Goal: Task Accomplishment & Management: Manage account settings

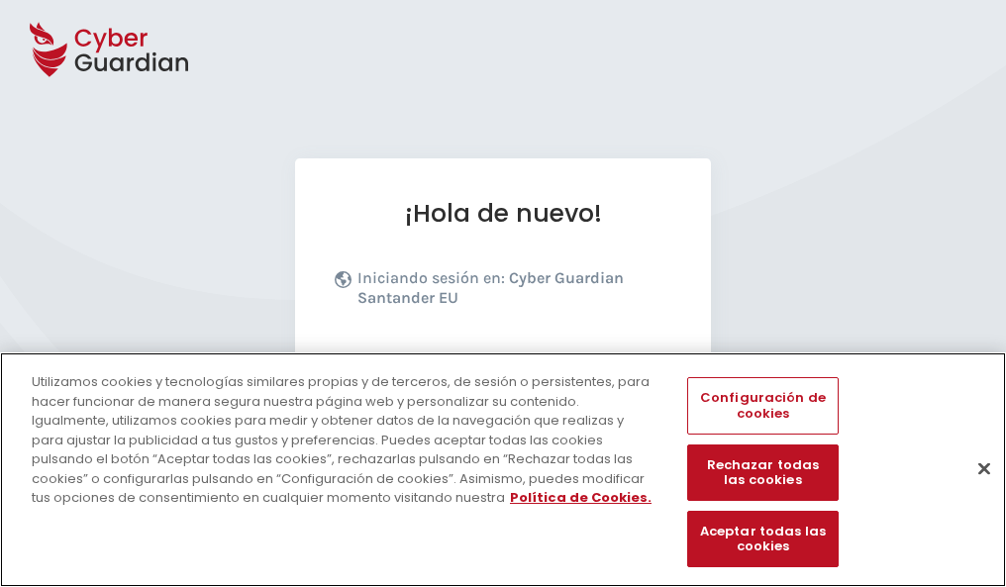
scroll to position [243, 0]
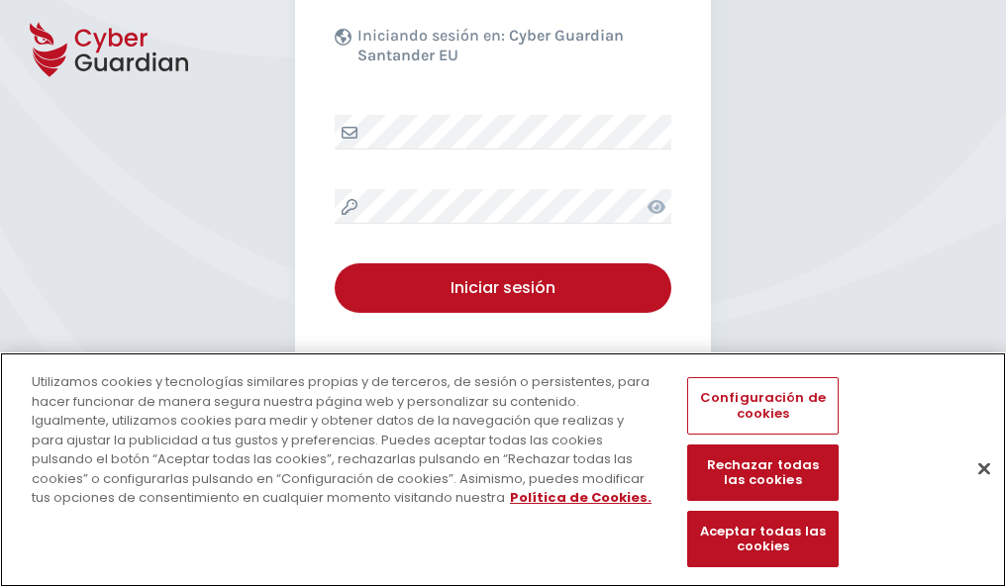
click at [974, 489] on button "Cerrar" at bounding box center [984, 469] width 44 height 44
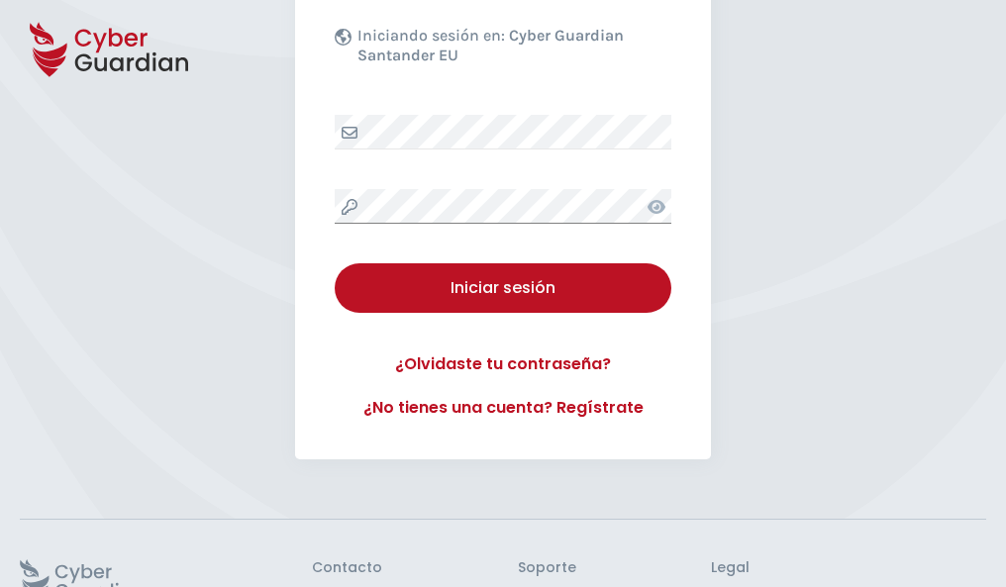
scroll to position [385, 0]
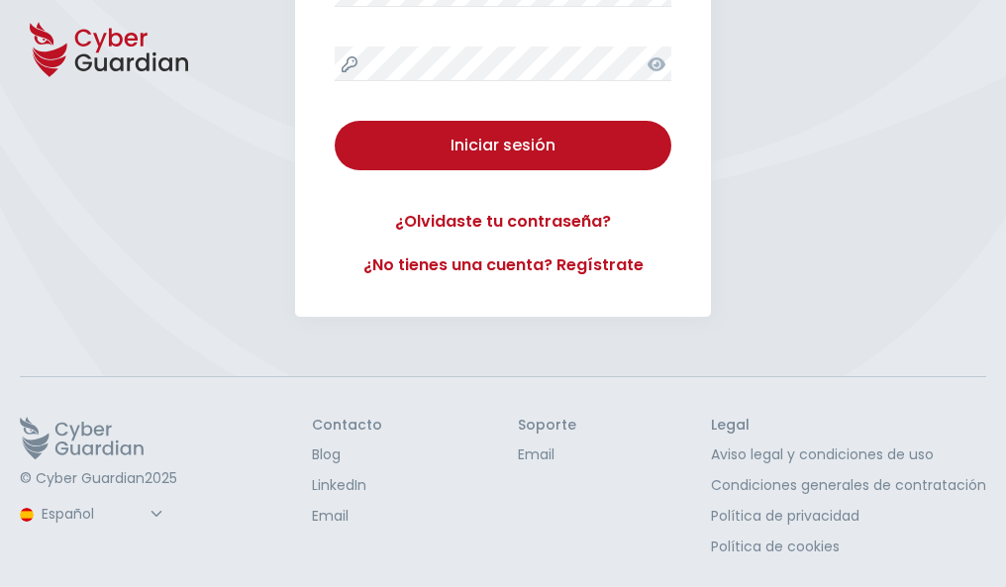
click at [335, 121] on button "Iniciar sesión" at bounding box center [503, 146] width 337 height 50
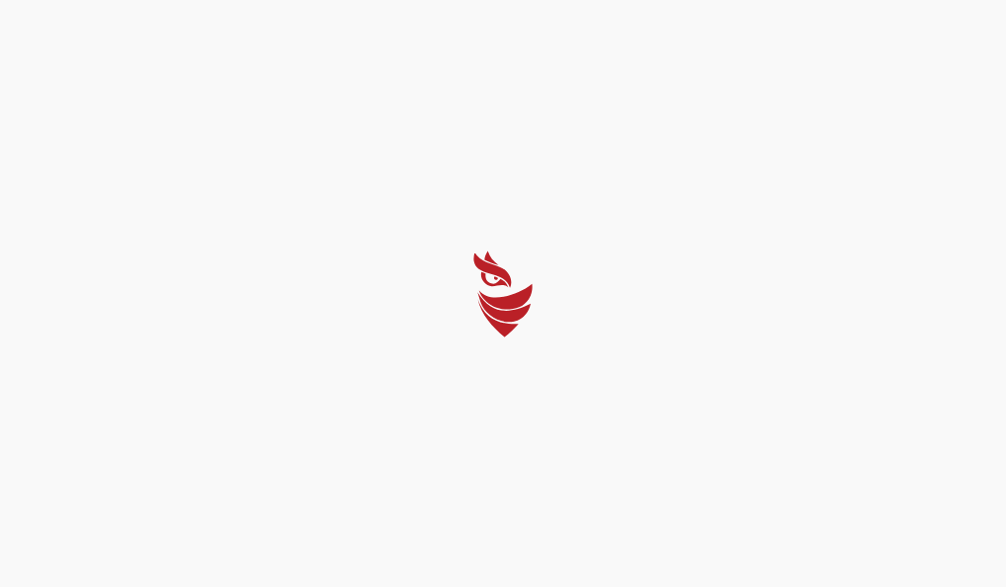
scroll to position [0, 0]
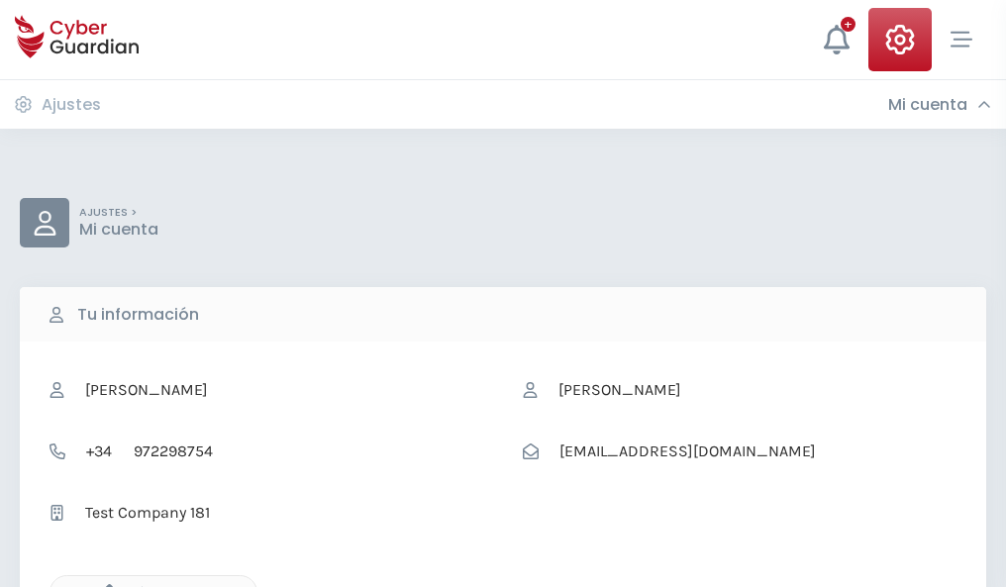
click at [104, 585] on icon "button" at bounding box center [104, 592] width 17 height 17
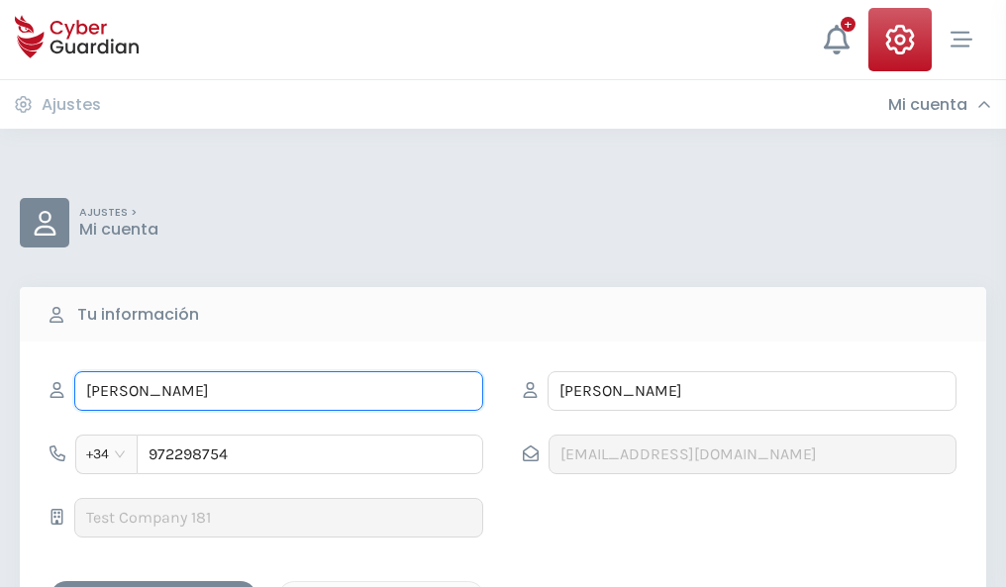
click at [278, 391] on input "MIREIA" at bounding box center [278, 391] width 409 height 40
type input "M"
type input "Ulises"
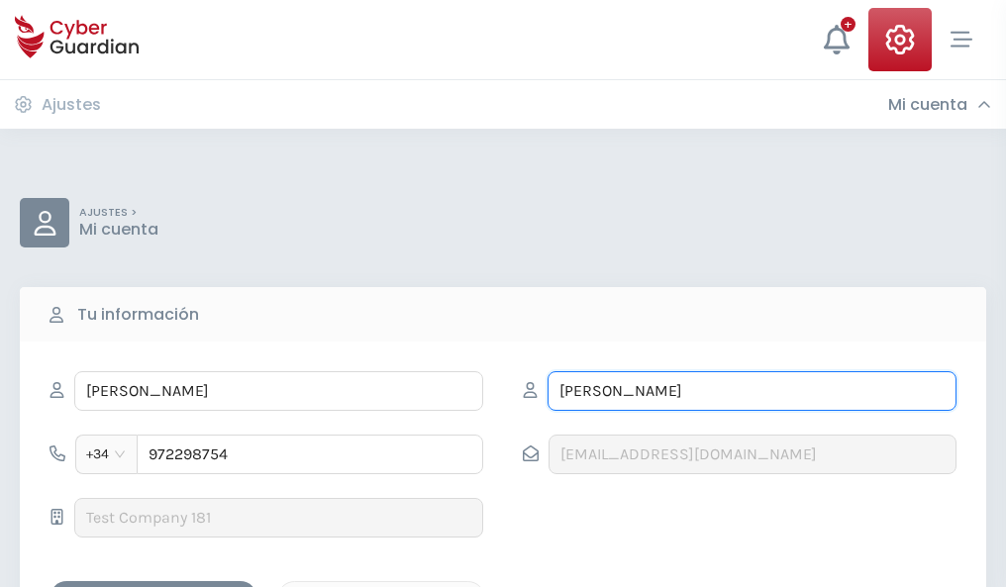
click at [751, 391] on input "CRESPO" at bounding box center [752, 391] width 409 height 40
type input "C"
type input "Contreras"
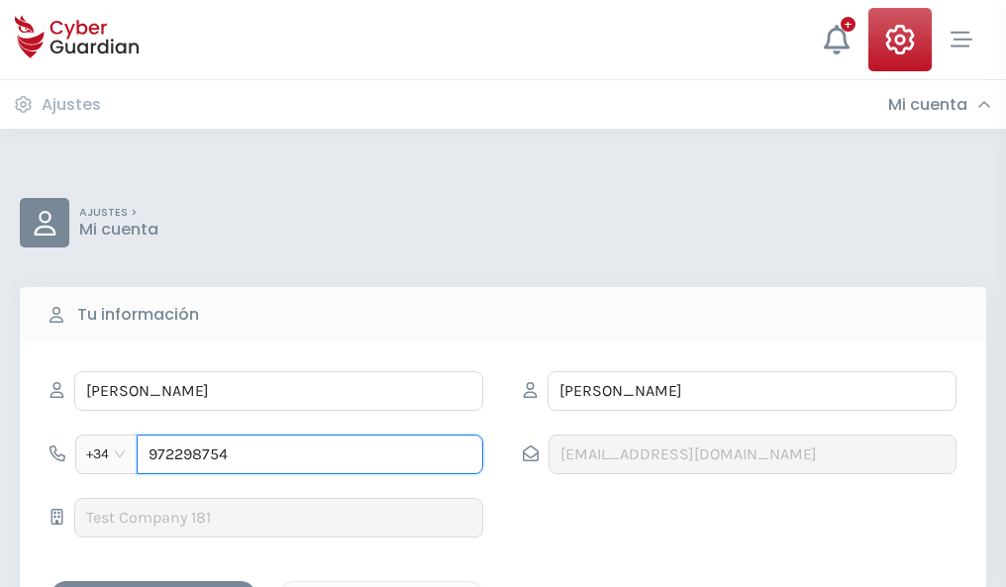
click at [310, 454] on input "972298754" at bounding box center [310, 455] width 347 height 40
type input "9"
type input "973846408"
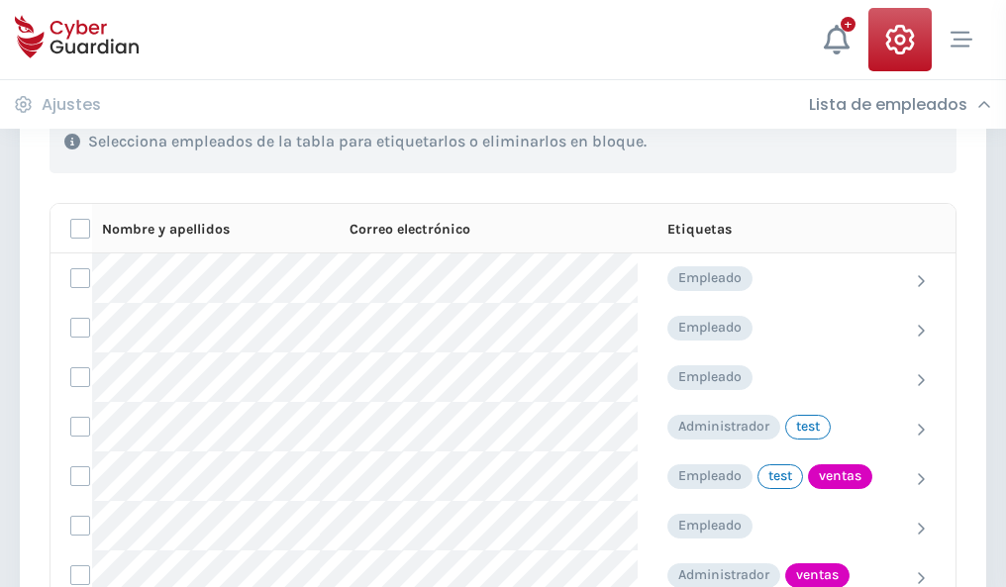
scroll to position [897, 0]
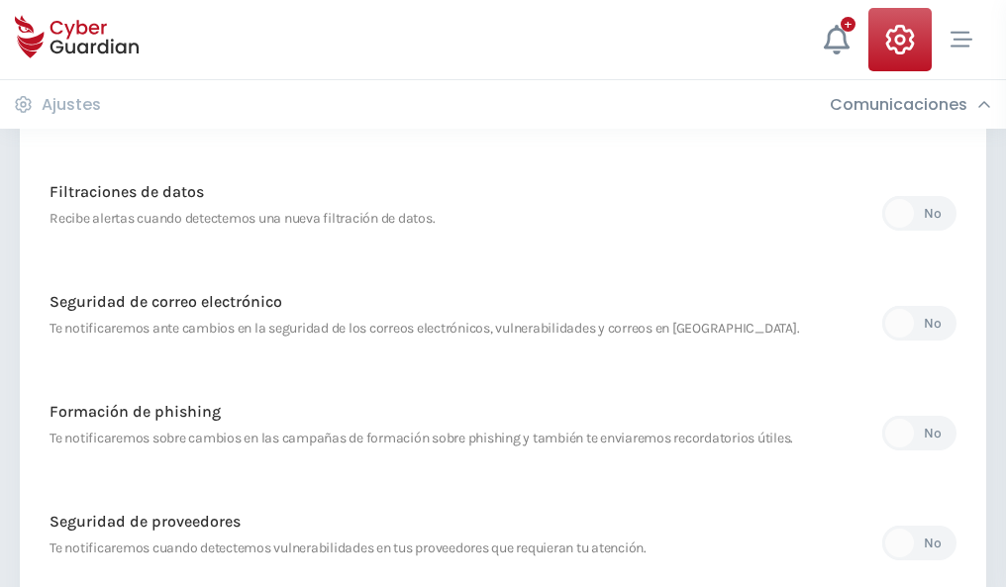
scroll to position [1043, 0]
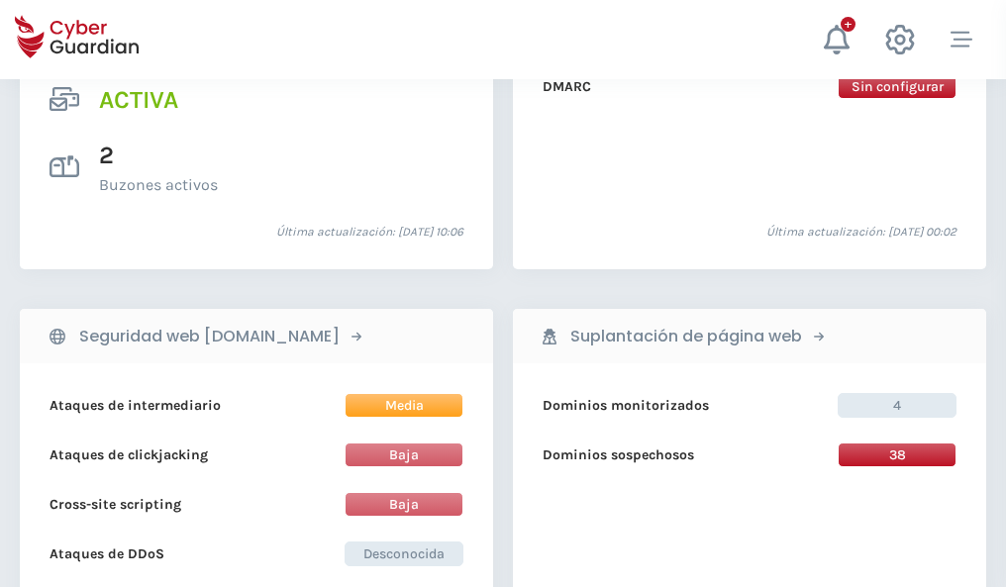
scroll to position [2012, 0]
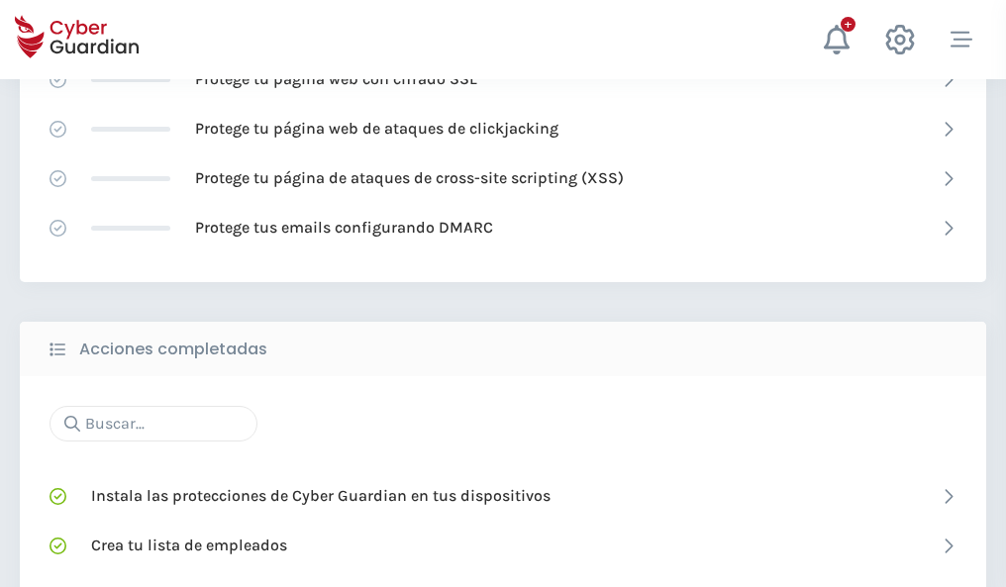
scroll to position [1319, 0]
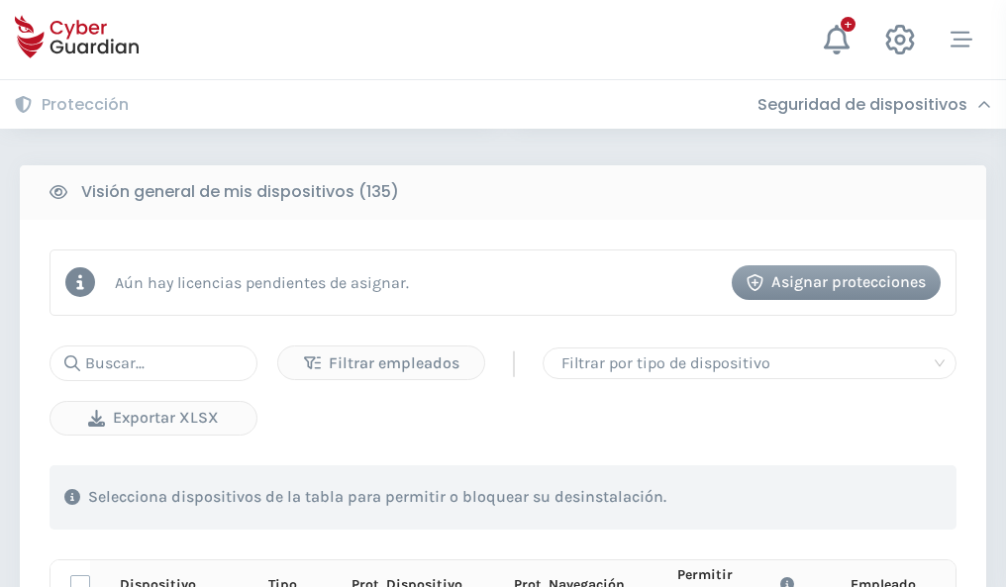
scroll to position [1749, 0]
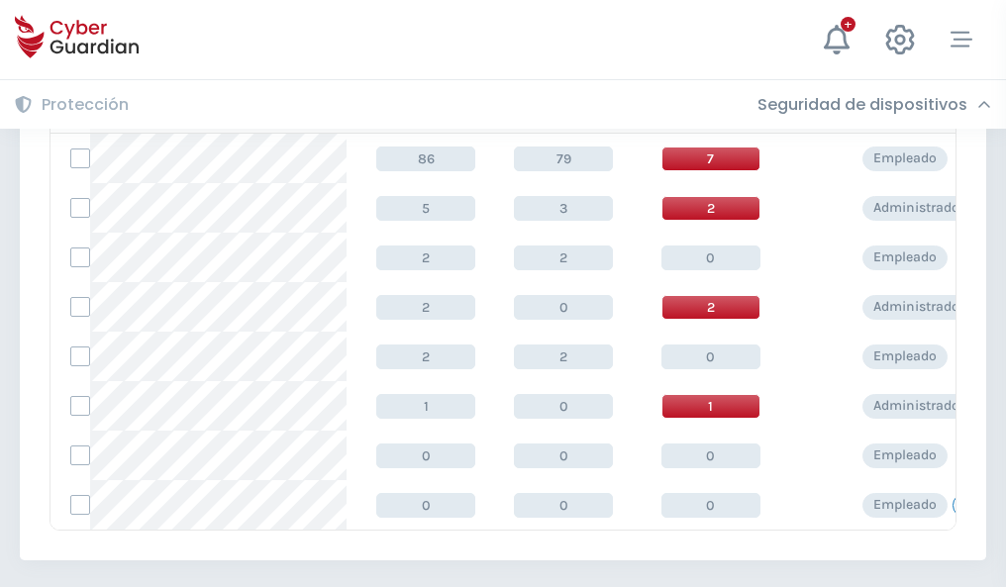
scroll to position [919, 0]
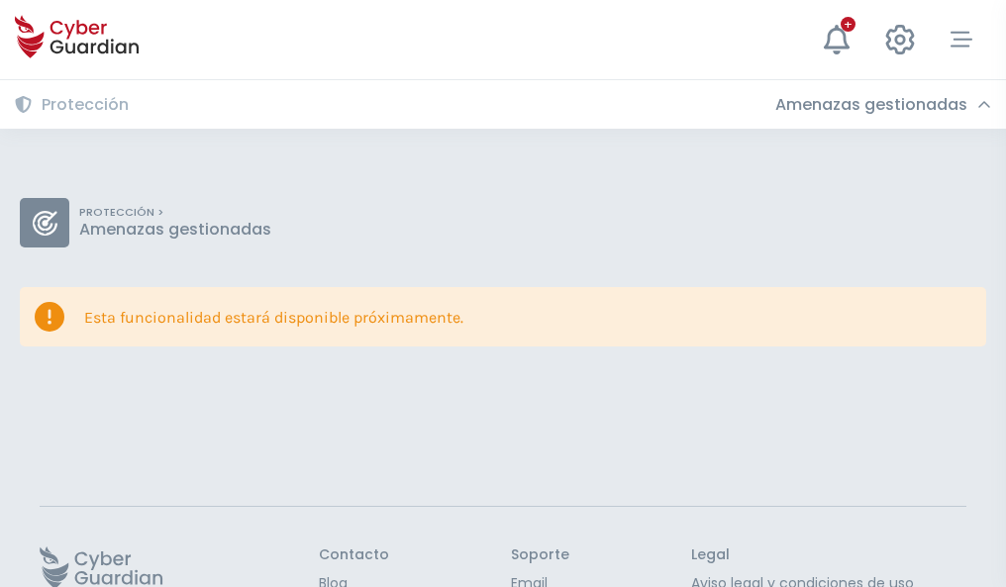
scroll to position [129, 0]
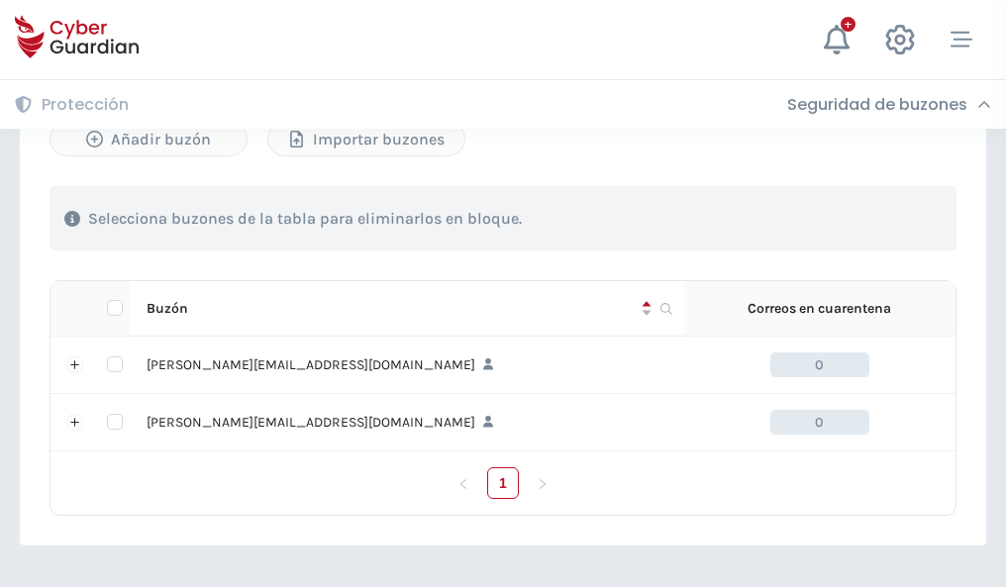
scroll to position [860, 0]
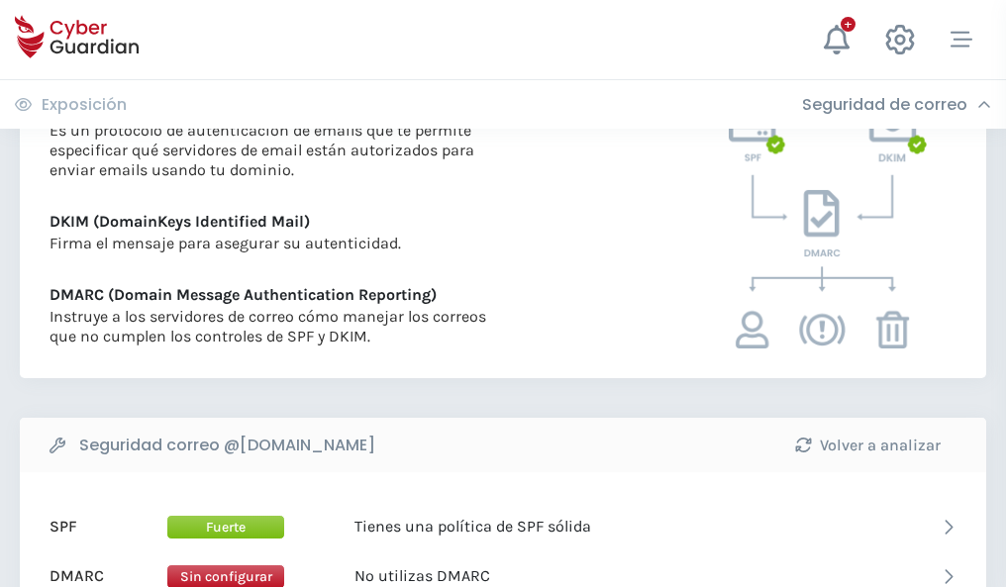
scroll to position [1068, 0]
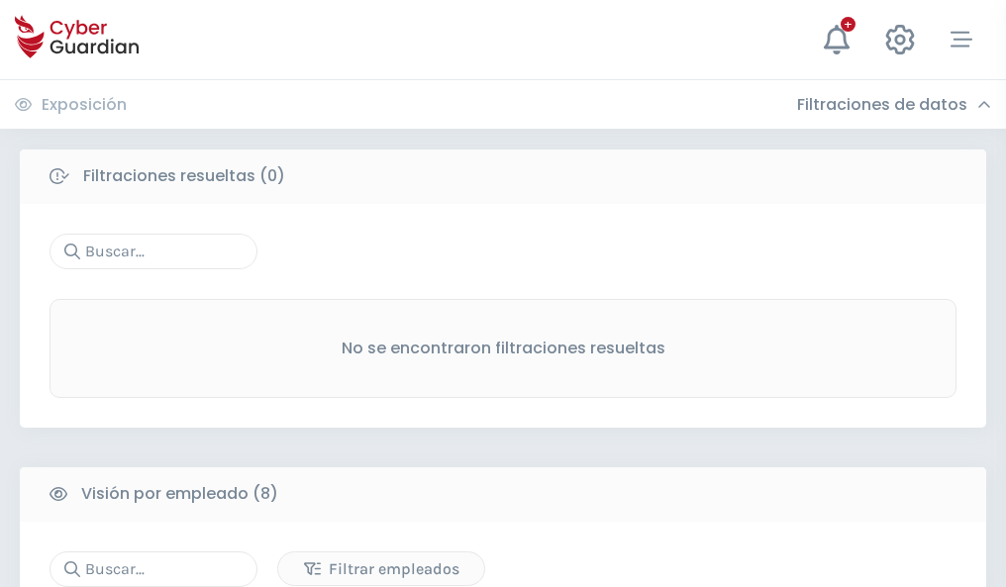
scroll to position [1687, 0]
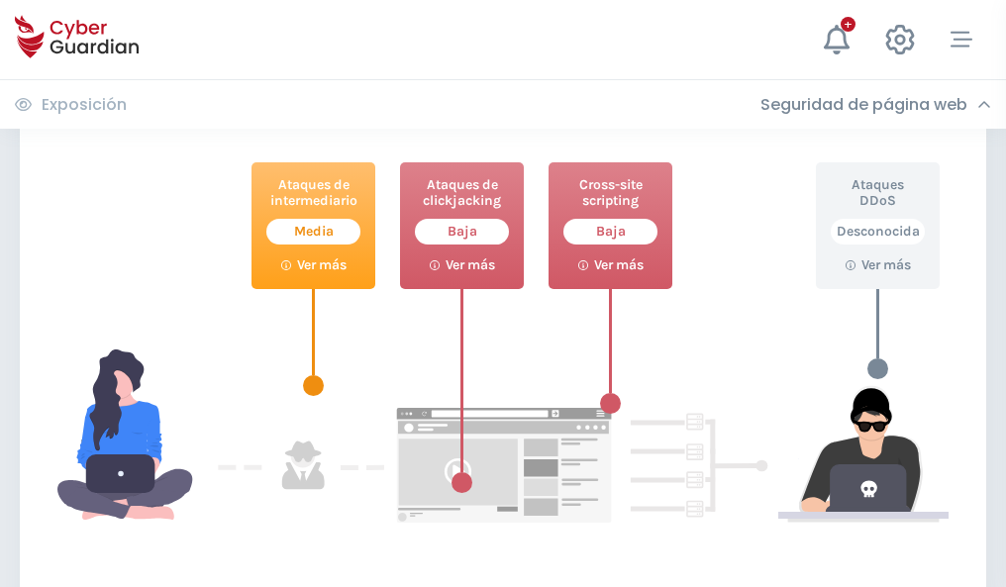
scroll to position [1078, 0]
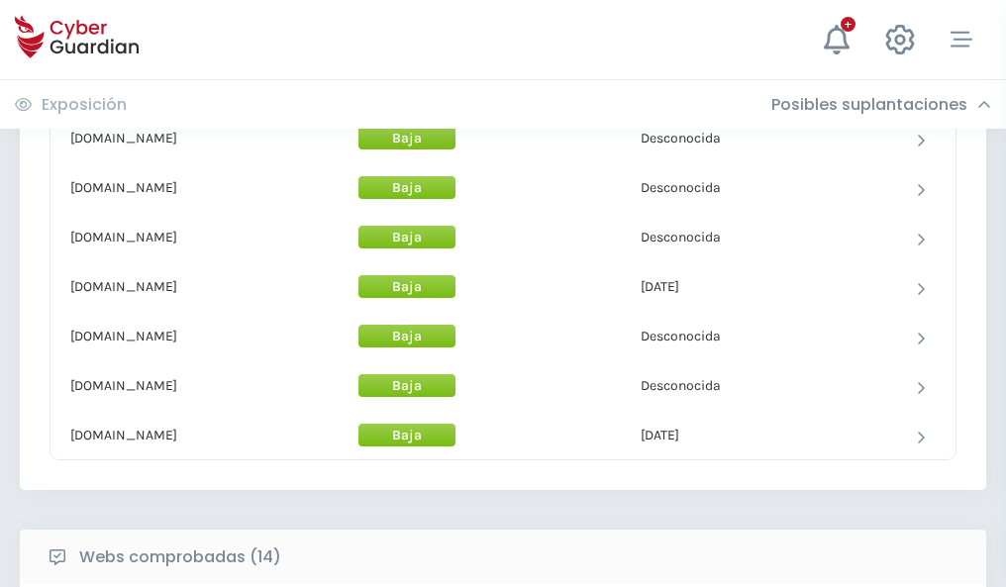
scroll to position [1931, 0]
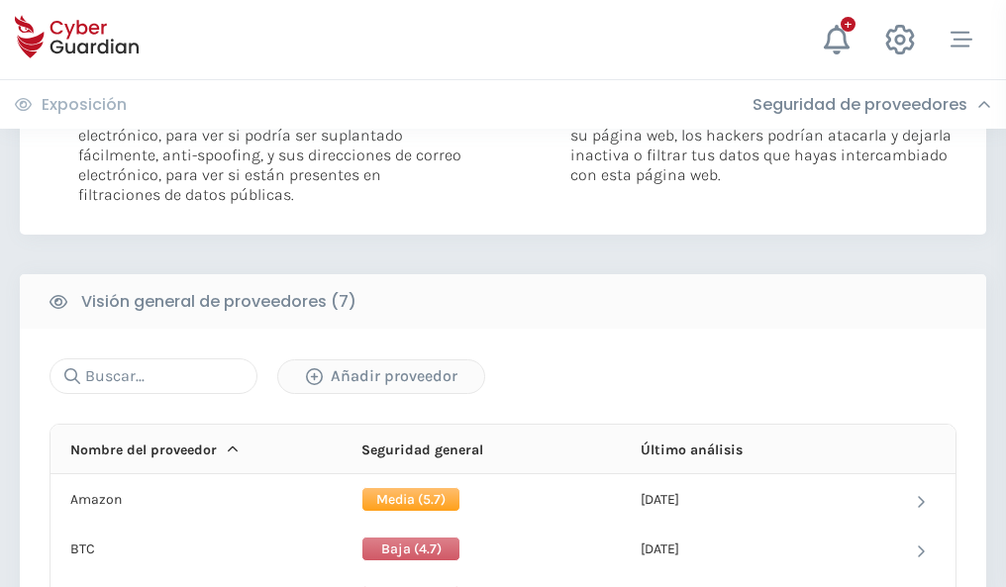
scroll to position [1326, 0]
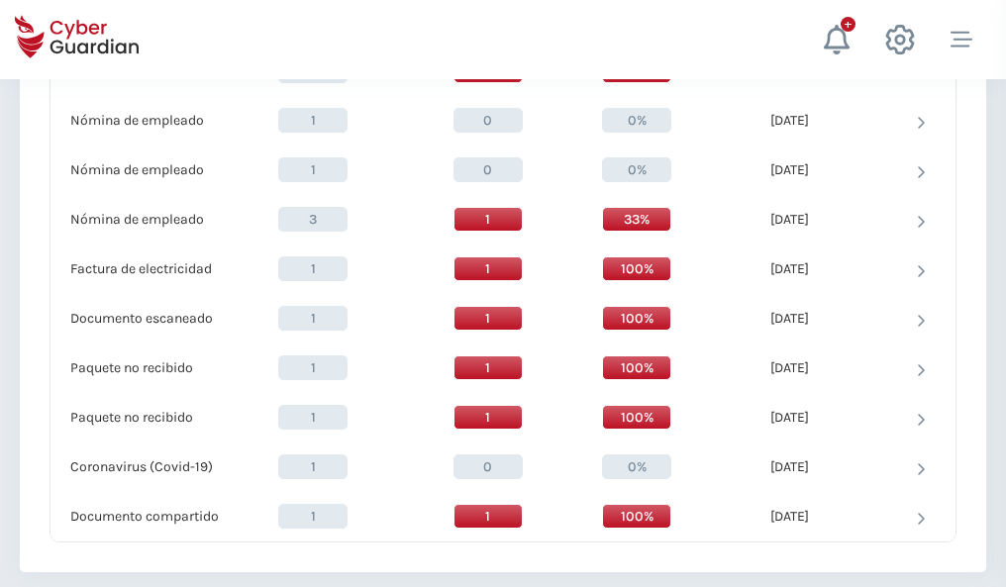
scroll to position [2052, 0]
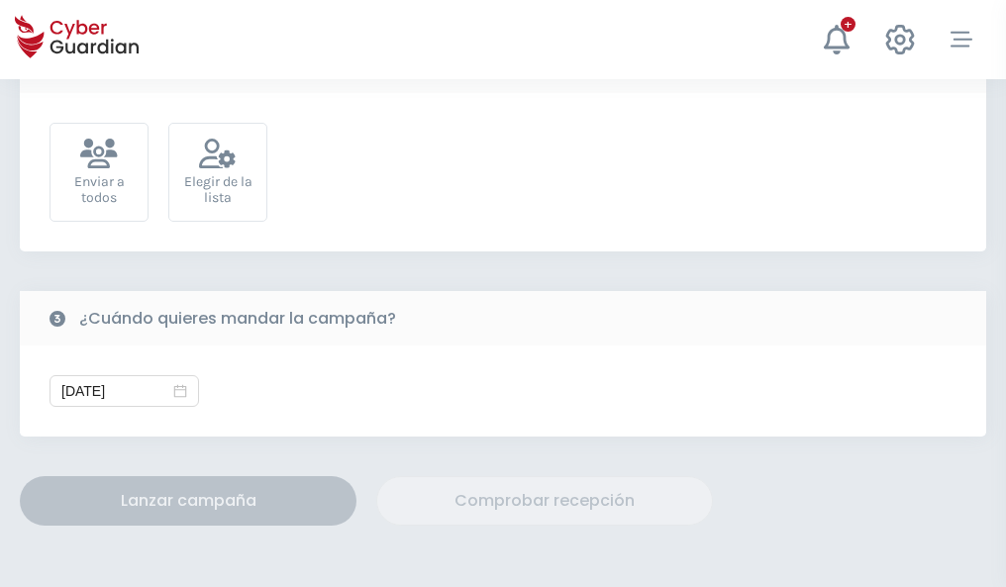
scroll to position [725, 0]
